Goal: Transaction & Acquisition: Purchase product/service

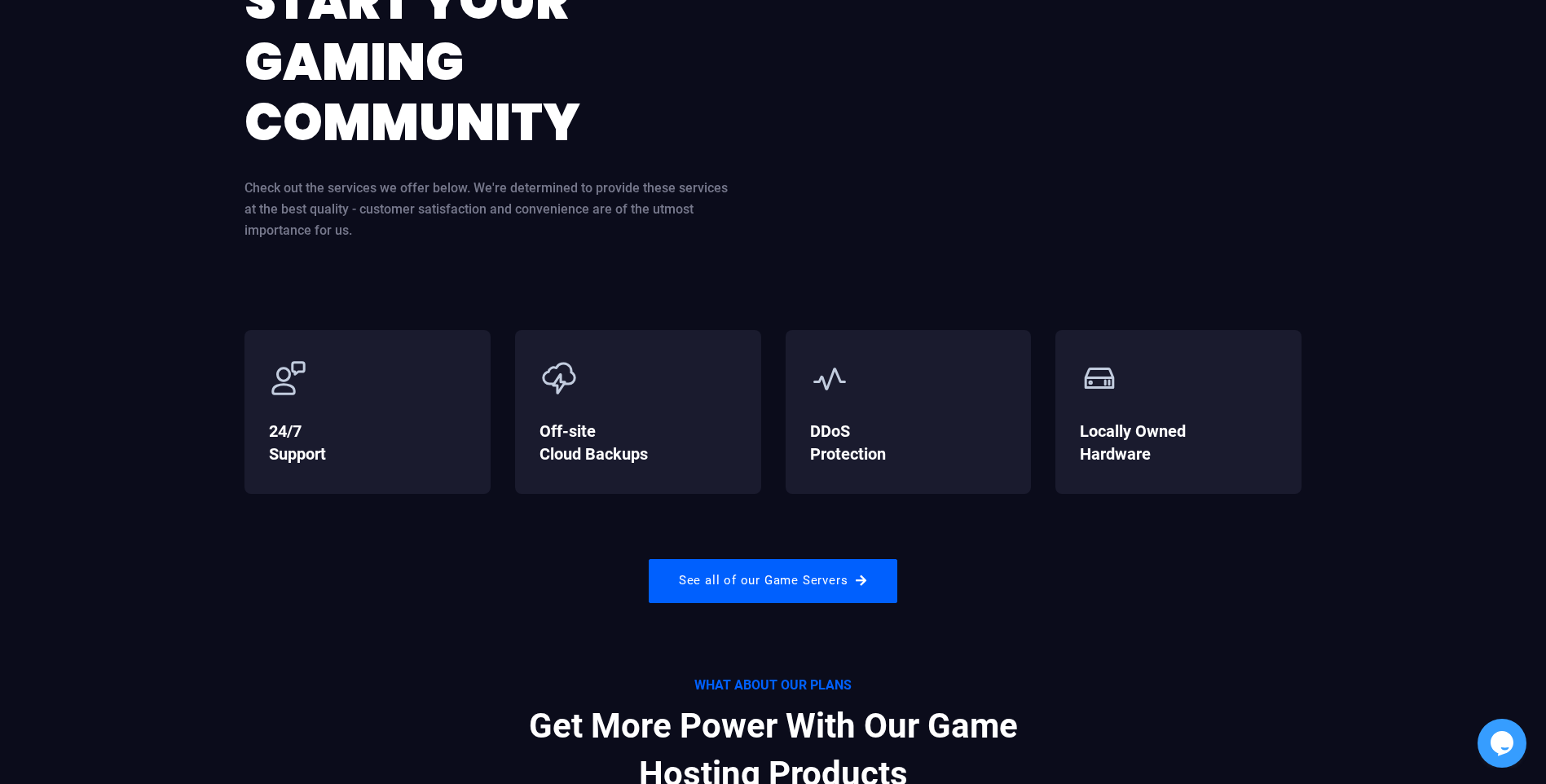
scroll to position [652, 0]
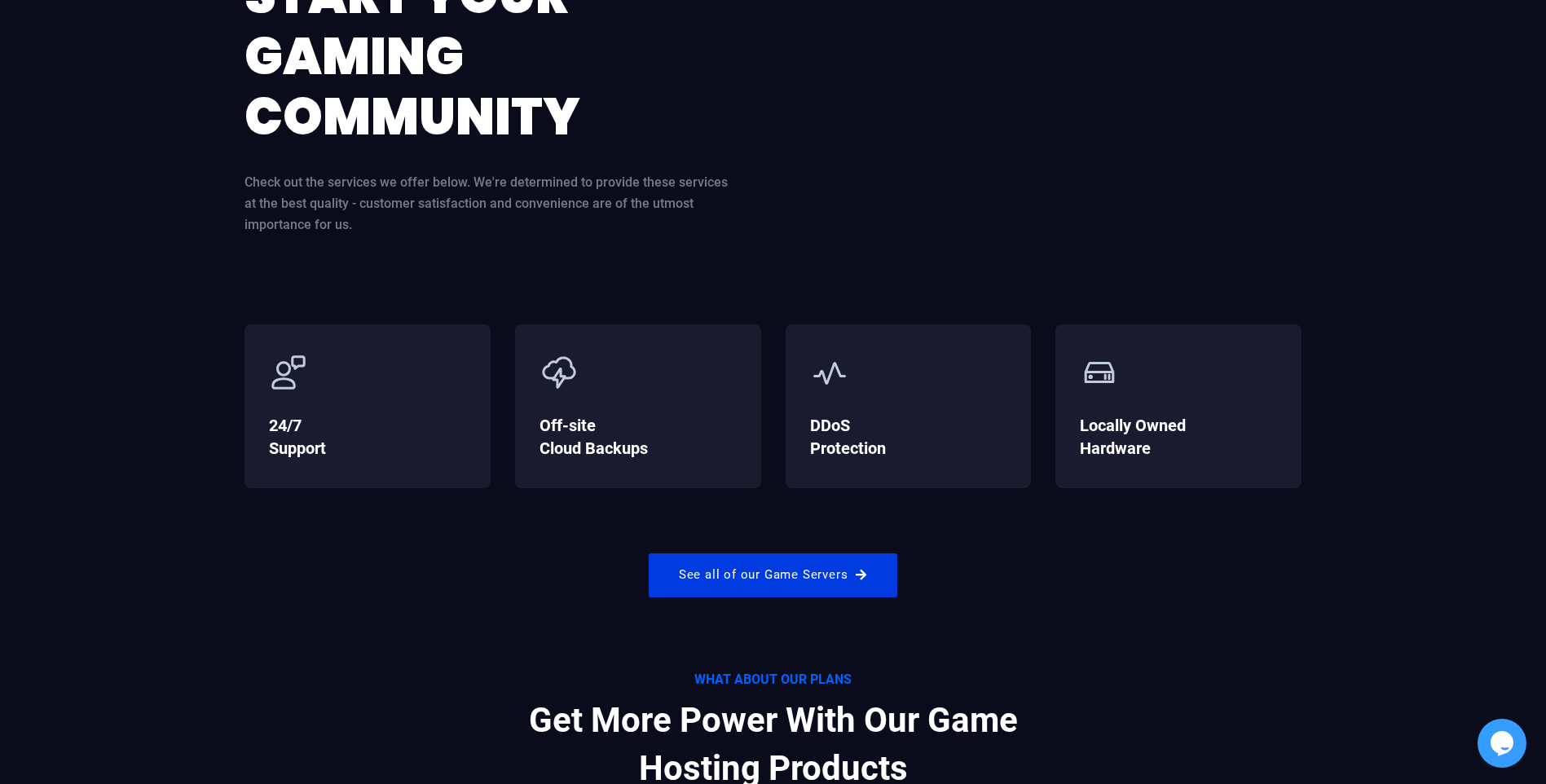
click at [729, 577] on link "See all of our Game Servers" at bounding box center [773, 575] width 248 height 44
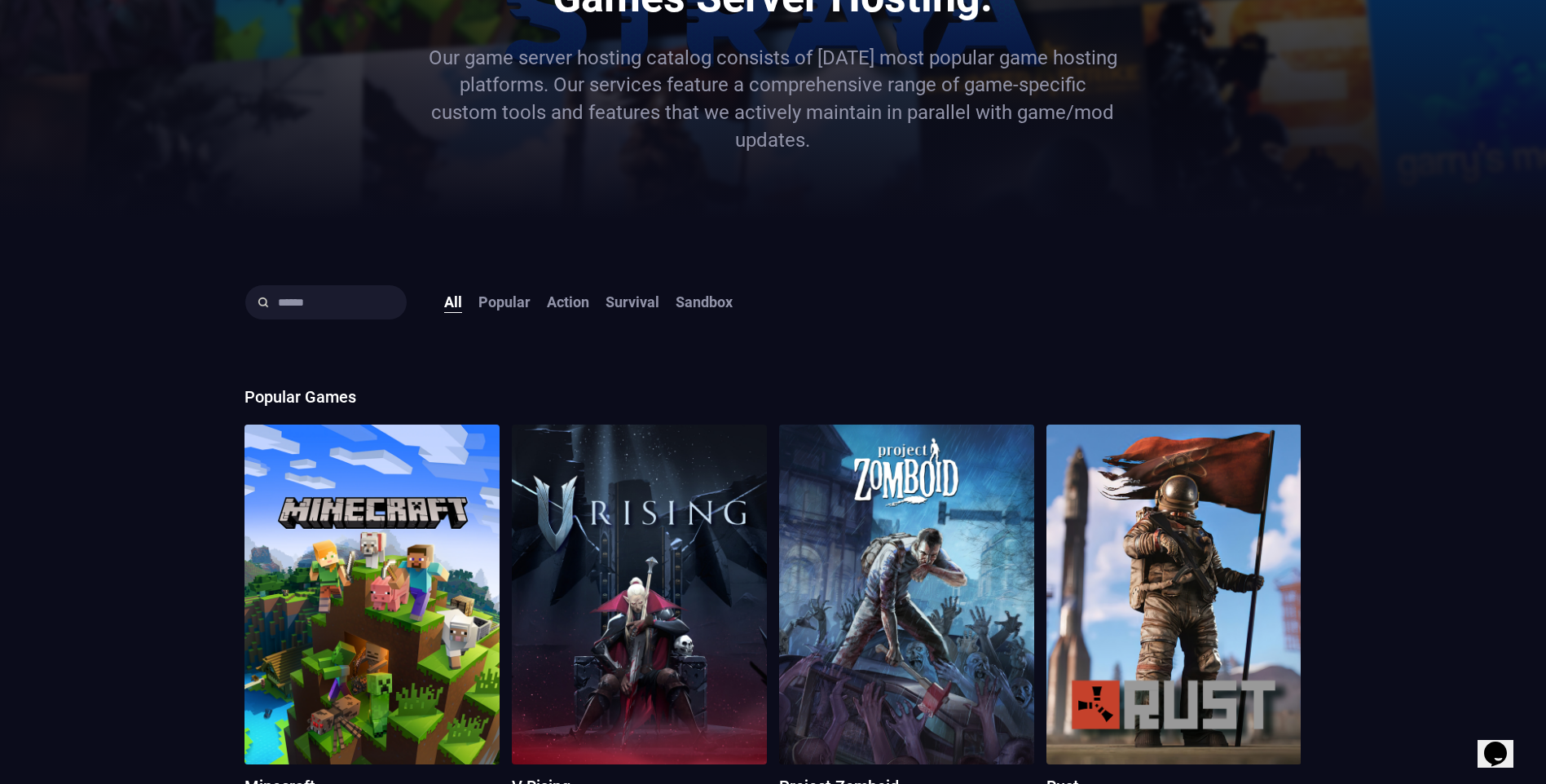
scroll to position [489, 0]
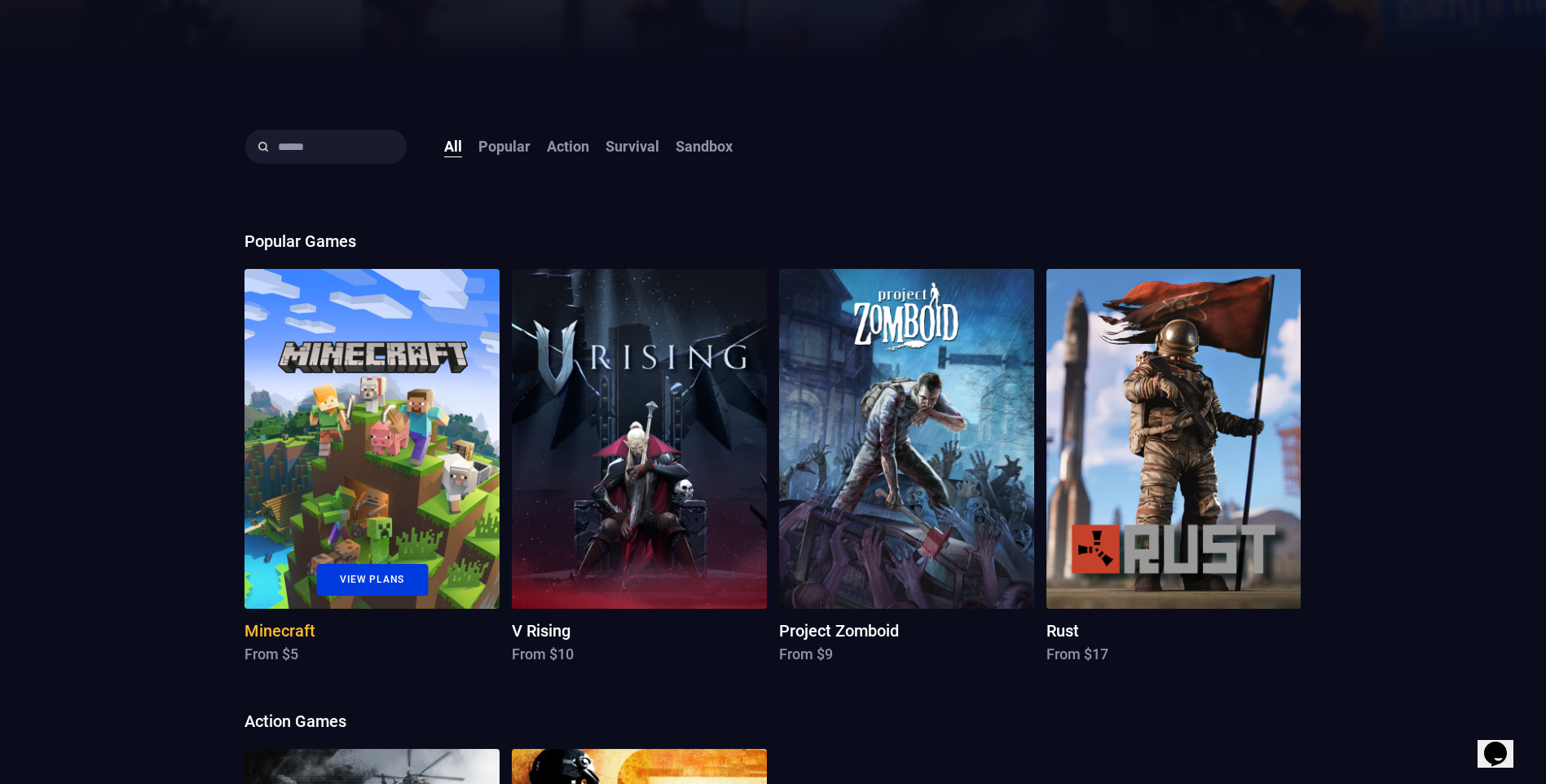
click at [350, 566] on link "View Plans" at bounding box center [372, 579] width 112 height 32
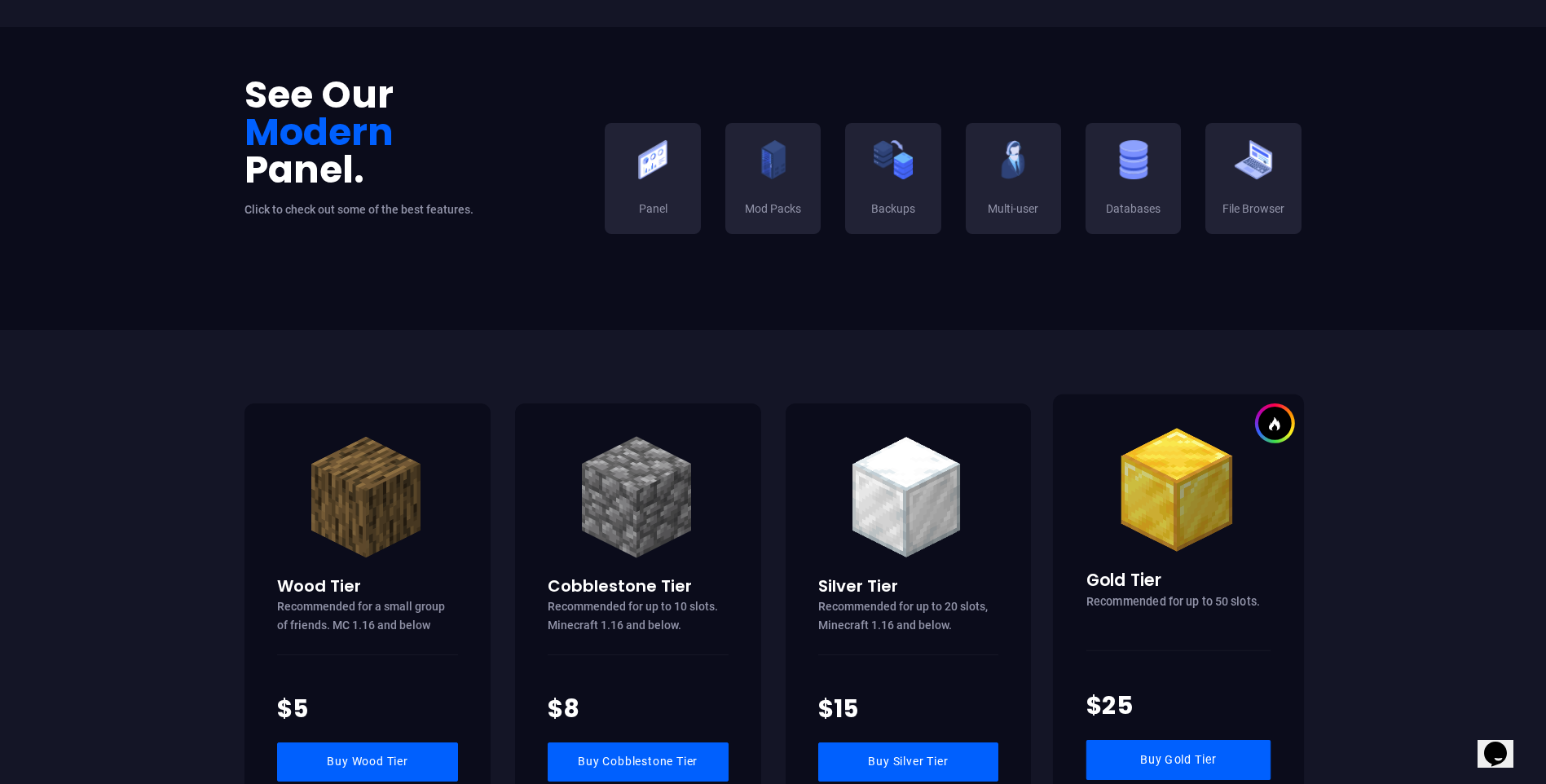
scroll to position [652, 0]
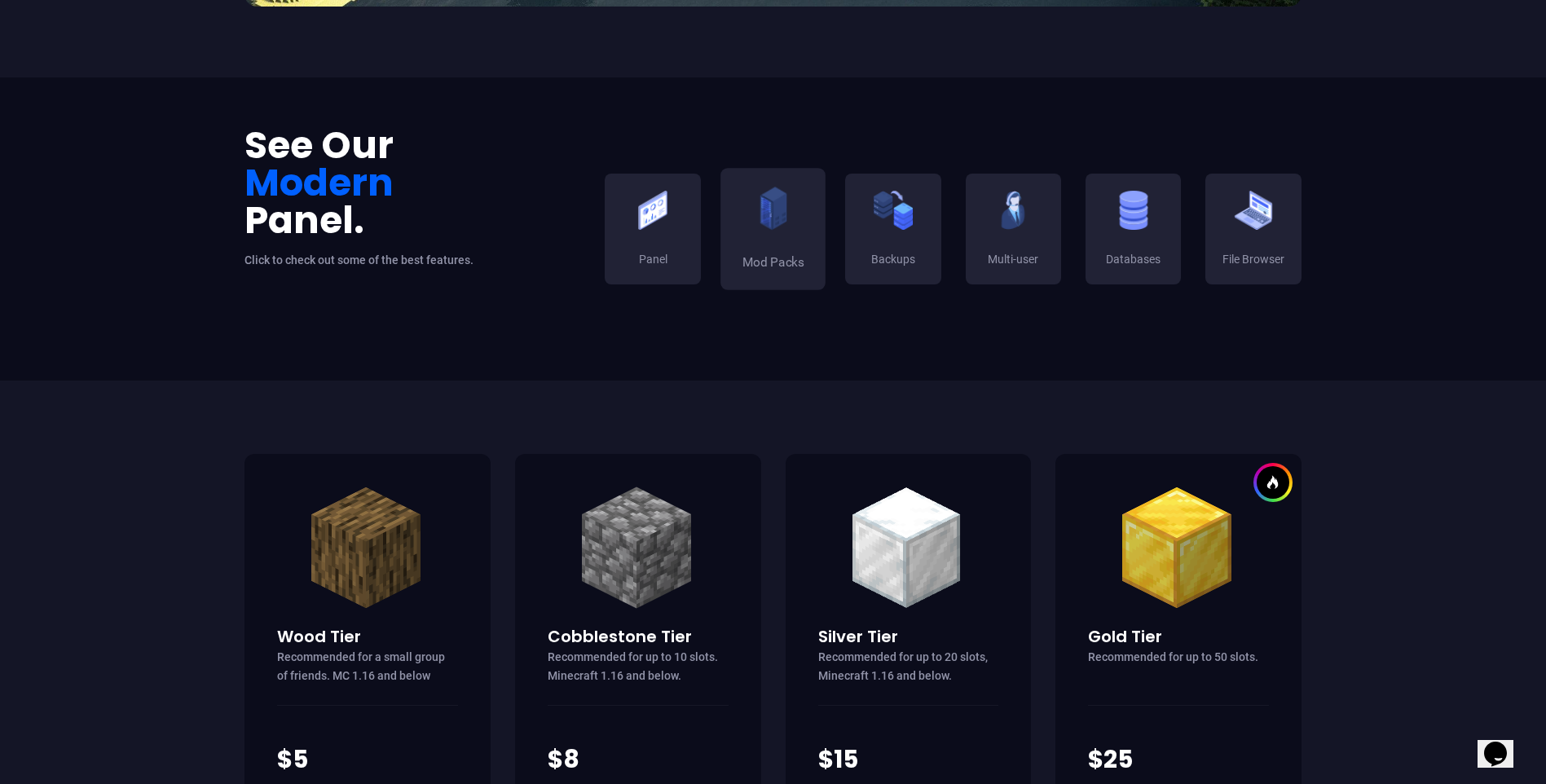
click at [761, 210] on img at bounding box center [773, 208] width 44 height 44
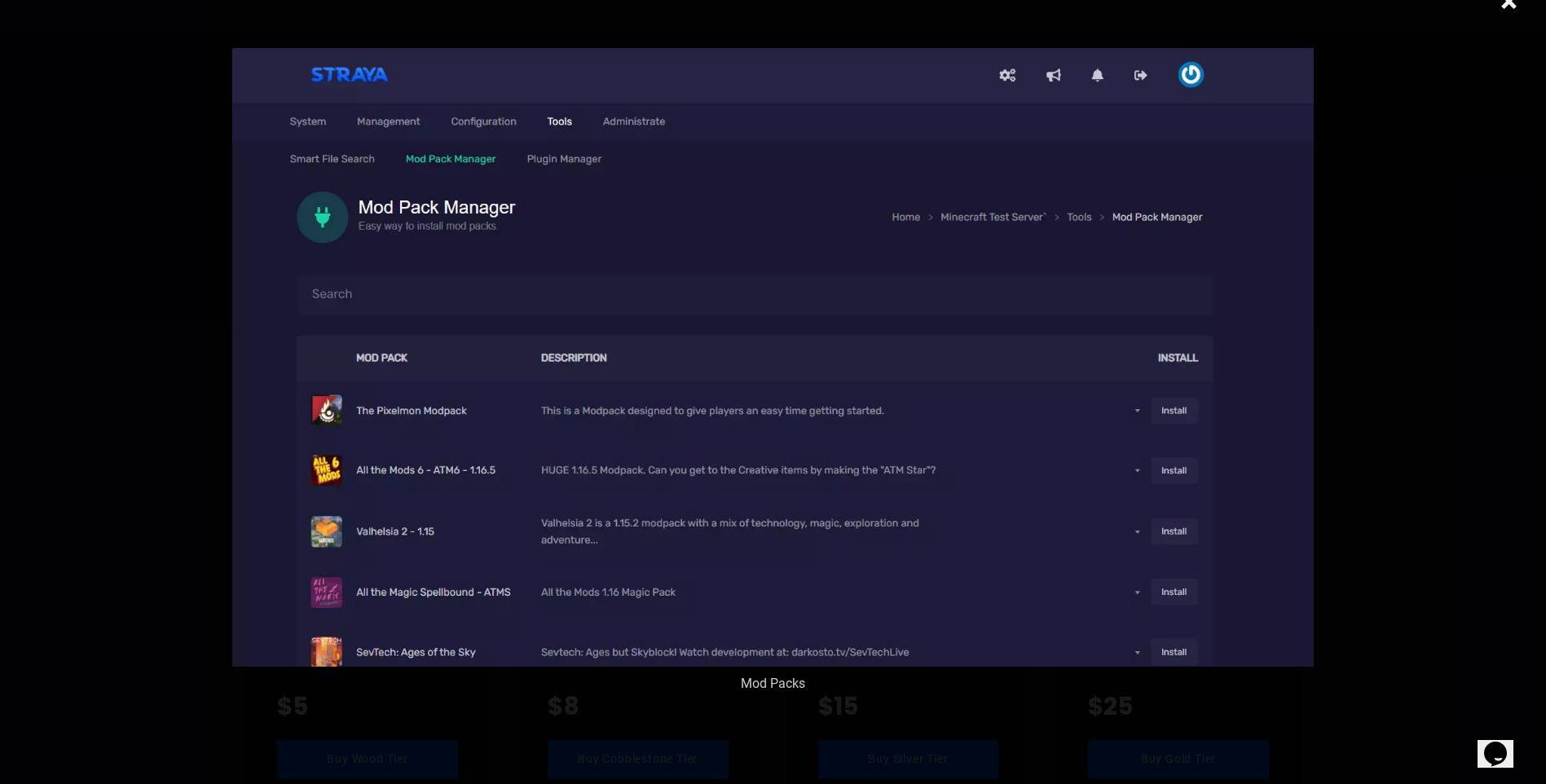
scroll to position [733, 0]
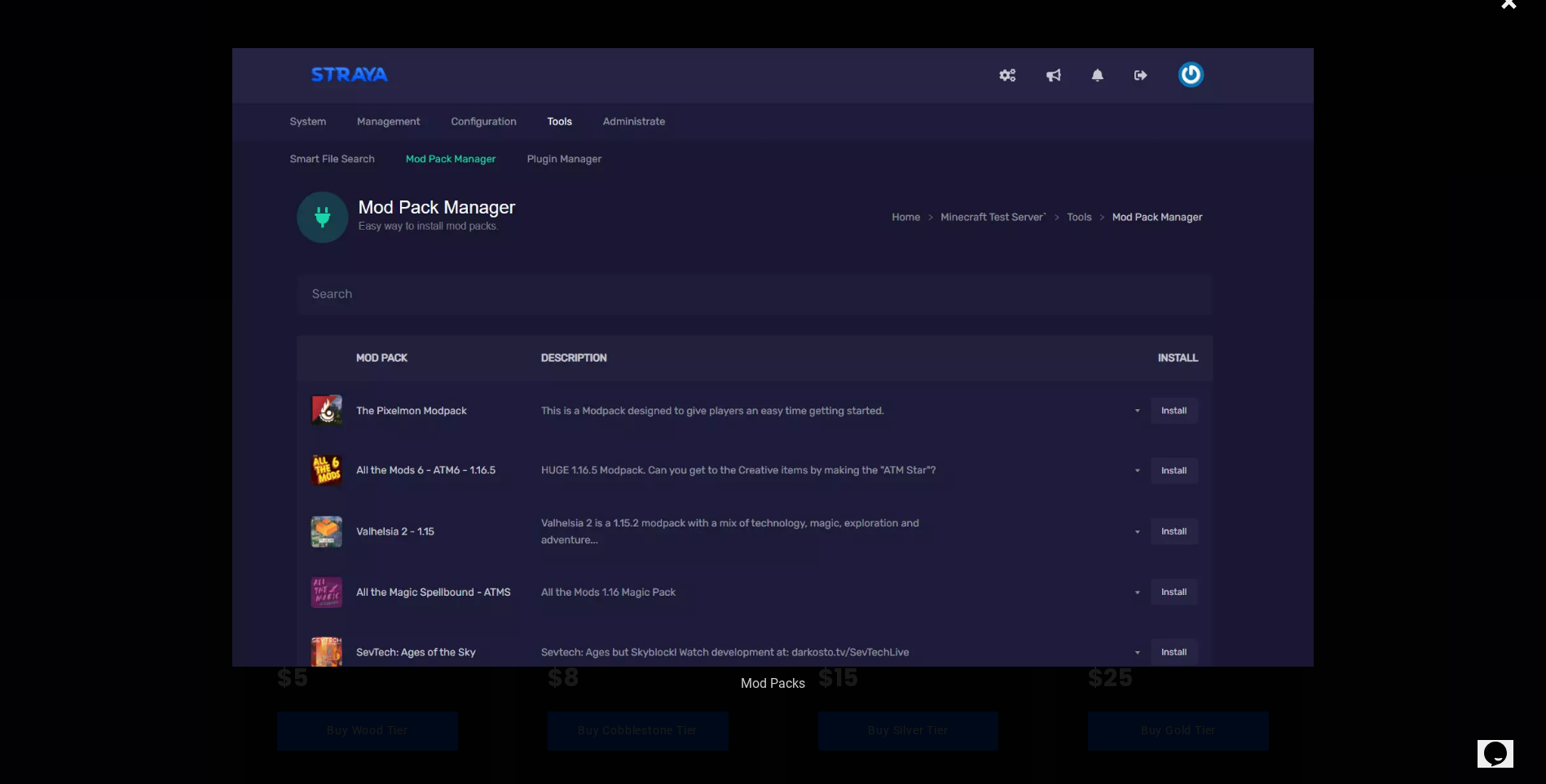
click at [179, 437] on div "× Mod Packs" at bounding box center [773, 392] width 1546 height 784
